Goal: Transaction & Acquisition: Obtain resource

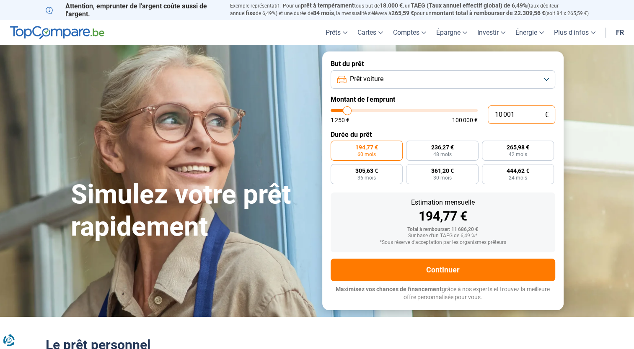
click at [529, 114] on input "10 001" at bounding box center [521, 115] width 67 height 18
click at [528, 114] on input "10 001" at bounding box center [521, 115] width 67 height 18
type input "1"
type input "1250"
type input "16"
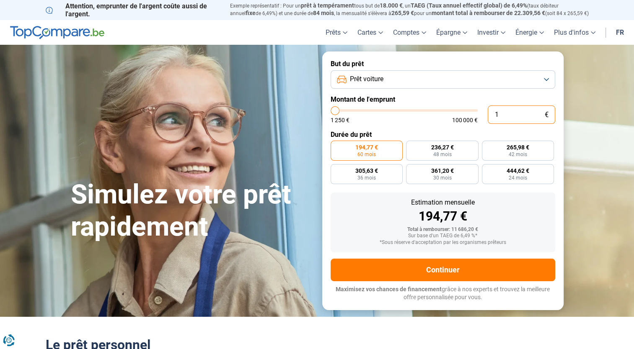
type input "1250"
type input "160"
type input "1250"
type input "1 600"
type input "1500"
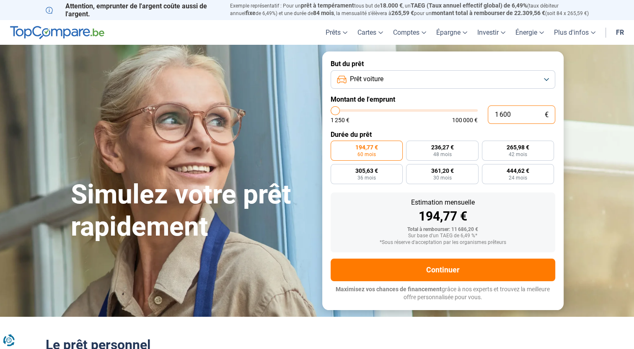
type input "16 000"
type input "16000"
radio input "false"
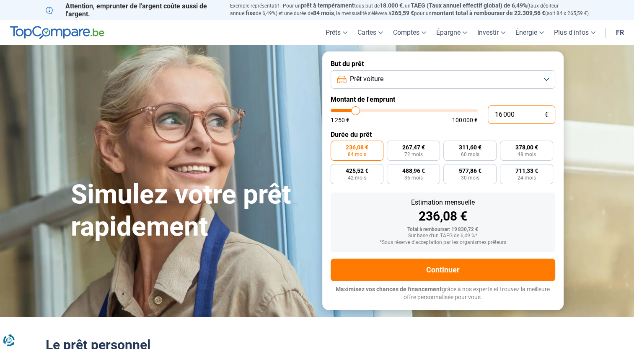
type input "16 000"
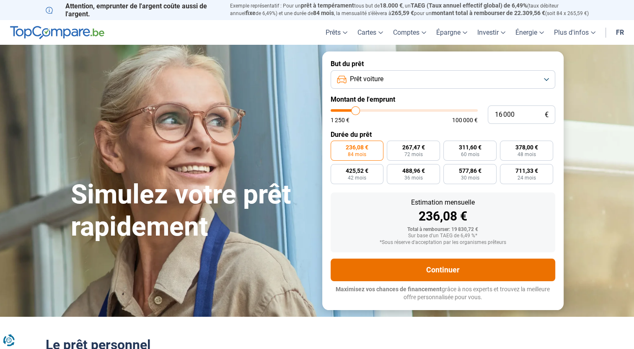
click at [460, 272] on button "Continuer" at bounding box center [443, 270] width 225 height 23
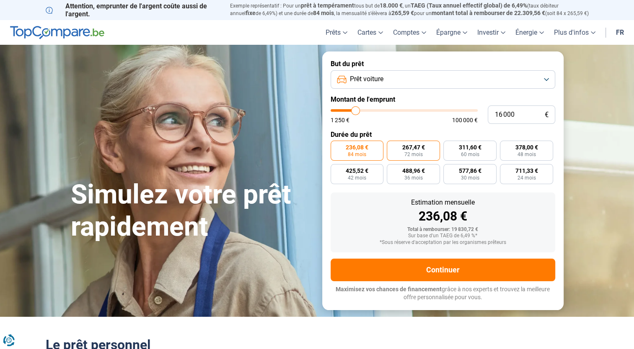
click at [413, 154] on span "72 mois" at bounding box center [413, 154] width 18 height 5
click at [392, 146] on input "267,47 € 72 mois" at bounding box center [389, 143] width 5 height 5
radio input "true"
click at [367, 145] on span "236,08 €" at bounding box center [357, 148] width 23 height 6
click at [336, 144] on input "236,08 € 84 mois" at bounding box center [333, 143] width 5 height 5
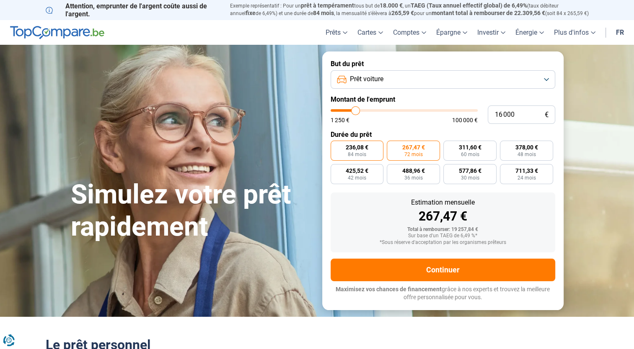
radio input "true"
click at [417, 155] on span "72 mois" at bounding box center [413, 154] width 18 height 5
click at [392, 146] on input "267,47 € 72 mois" at bounding box center [389, 143] width 5 height 5
radio input "true"
click at [372, 154] on label "236,08 € 84 mois" at bounding box center [357, 151] width 53 height 20
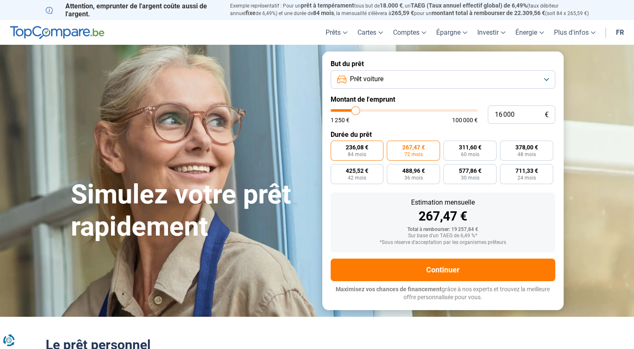
click at [336, 146] on input "236,08 € 84 mois" at bounding box center [333, 143] width 5 height 5
radio input "true"
click at [421, 158] on label "267,47 € 72 mois" at bounding box center [413, 151] width 53 height 20
click at [392, 146] on input "267,47 € 72 mois" at bounding box center [389, 143] width 5 height 5
radio input "true"
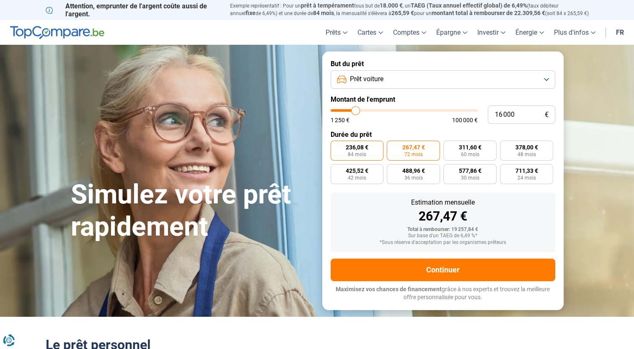
click at [359, 146] on span "236,08 €" at bounding box center [357, 148] width 23 height 6
click at [336, 146] on input "236,08 € 84 mois" at bounding box center [333, 143] width 5 height 5
radio input "true"
click at [405, 147] on span "267,47 €" at bounding box center [413, 148] width 23 height 6
click at [392, 146] on input "267,47 € 72 mois" at bounding box center [389, 143] width 5 height 5
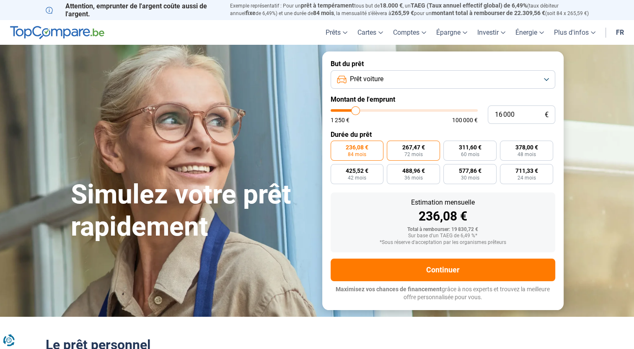
radio input "true"
click at [355, 147] on span "236,08 €" at bounding box center [357, 148] width 23 height 6
click at [336, 146] on input "236,08 € 84 mois" at bounding box center [333, 143] width 5 height 5
radio input "true"
click at [402, 143] on label "267,47 € 72 mois" at bounding box center [413, 151] width 53 height 20
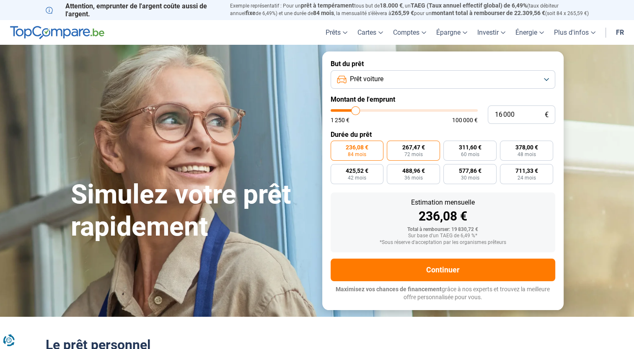
click at [392, 143] on input "267,47 € 72 mois" at bounding box center [389, 143] width 5 height 5
radio input "true"
click at [478, 256] on form "But du prêt Prêt voiture Montant de l'emprunt 16 000 € 1 250 € 100 000 € Durée …" at bounding box center [442, 181] width 241 height 258
drag, startPoint x: 519, startPoint y: 116, endPoint x: 452, endPoint y: 115, distance: 66.6
click at [452, 115] on div "16 000 € 1 250 € 100 000 €" at bounding box center [443, 115] width 225 height 18
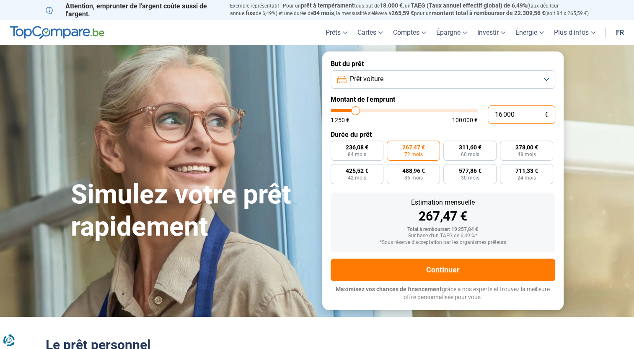
type input "3"
type input "1250"
type input "30"
type input "1250"
type input "300"
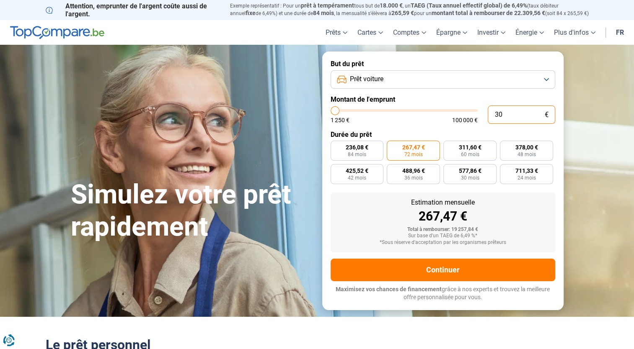
type input "1250"
type input "3 000"
type input "3000"
type input "3 000"
radio input "true"
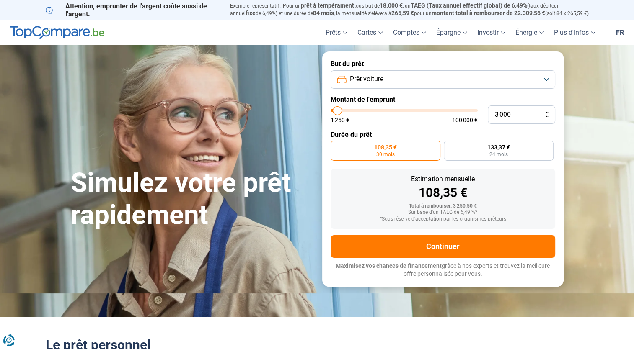
click at [564, 132] on div "But du prêt Prêt voiture Montant de l'emprunt 3 000 € 1 250 € 100 000 € Durée d…" at bounding box center [442, 169] width 251 height 235
click at [514, 156] on label "133,37 € 24 mois" at bounding box center [499, 151] width 110 height 20
click at [449, 146] on input "133,37 € 24 mois" at bounding box center [446, 143] width 5 height 5
radio input "true"
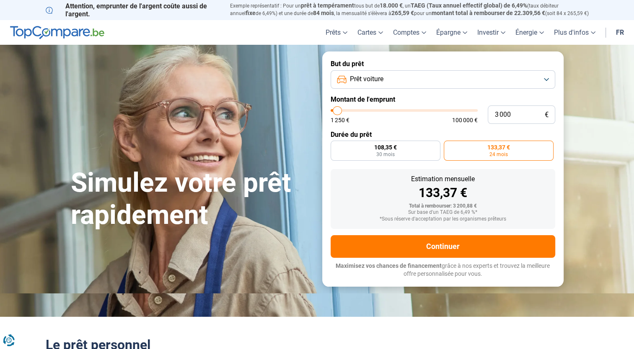
click at [597, 124] on section "Simulez votre prêt rapidement Simulez votre prêt rapidement But du prêt Prêt vo…" at bounding box center [317, 169] width 634 height 248
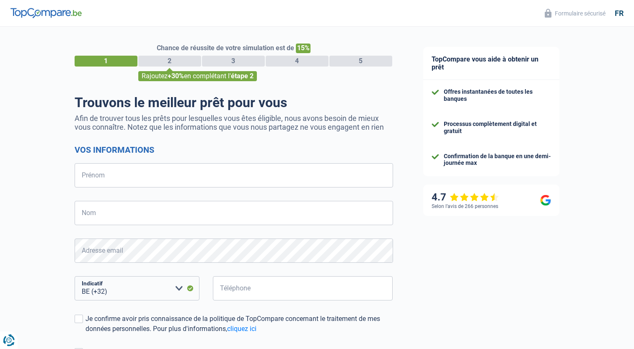
select select "32"
